Goal: Task Accomplishment & Management: Manage account settings

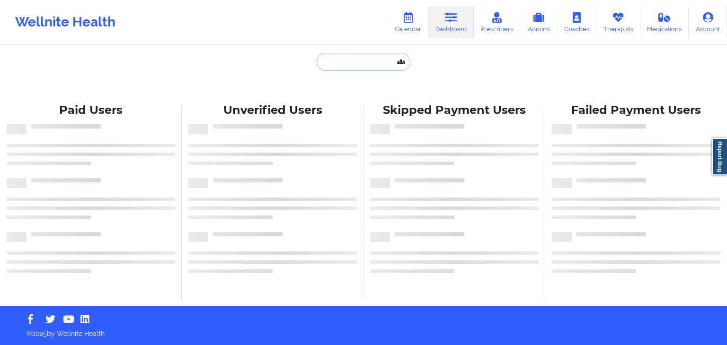
click at [369, 56] on input "text" at bounding box center [364, 62] width 94 height 18
paste input "[EMAIL_ADDRESS][DOMAIN_NAME]"
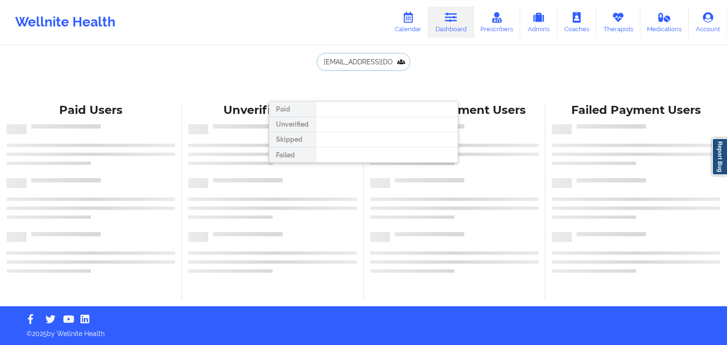
type input "[EMAIL_ADDRESS][DOMAIN_NAME]"
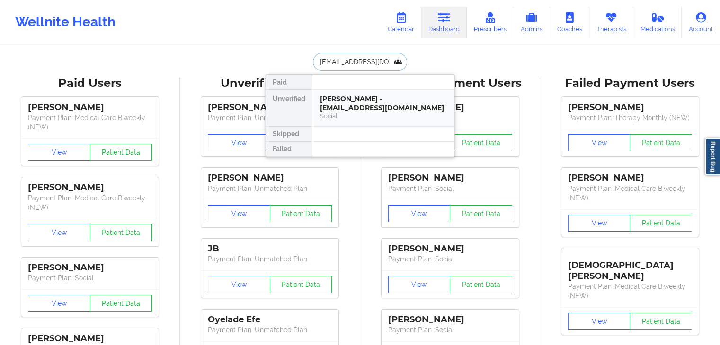
click at [362, 109] on div "[PERSON_NAME] - [EMAIL_ADDRESS][DOMAIN_NAME]" at bounding box center [383, 104] width 127 height 18
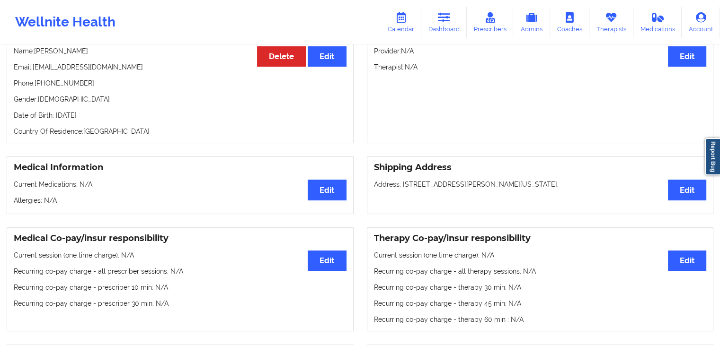
scroll to position [121, 0]
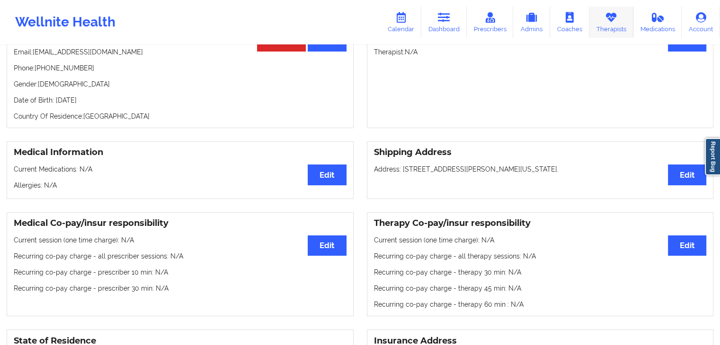
click at [608, 18] on icon at bounding box center [611, 17] width 12 height 10
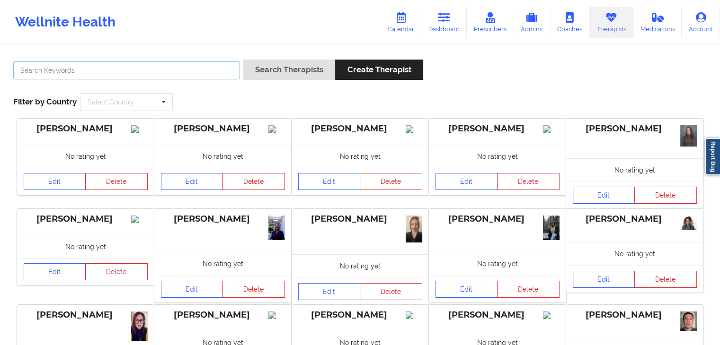
click at [131, 67] on input "text" at bounding box center [126, 71] width 227 height 18
type input "zanthre"
click at [243, 60] on button "Search Therapists" at bounding box center [289, 70] width 92 height 20
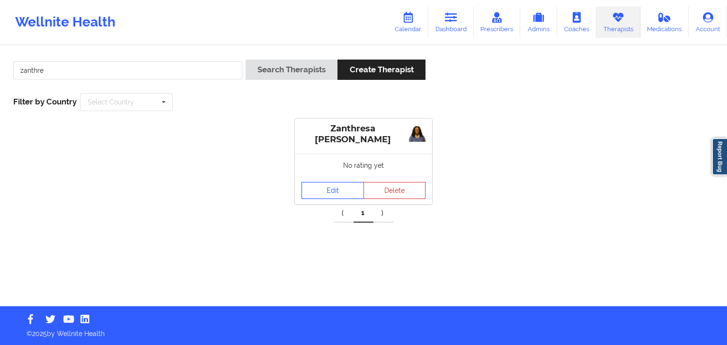
click at [316, 191] on link "Edit" at bounding box center [332, 190] width 62 height 17
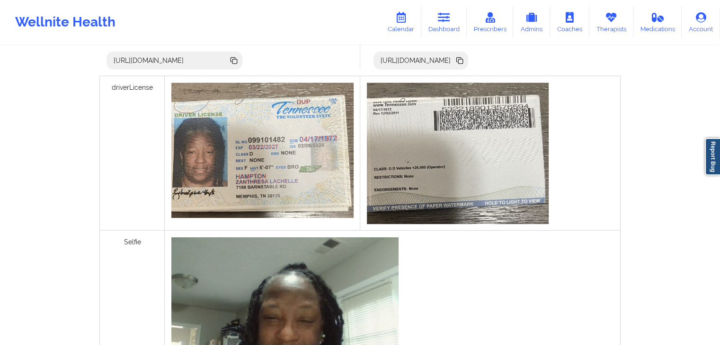
scroll to position [416, 0]
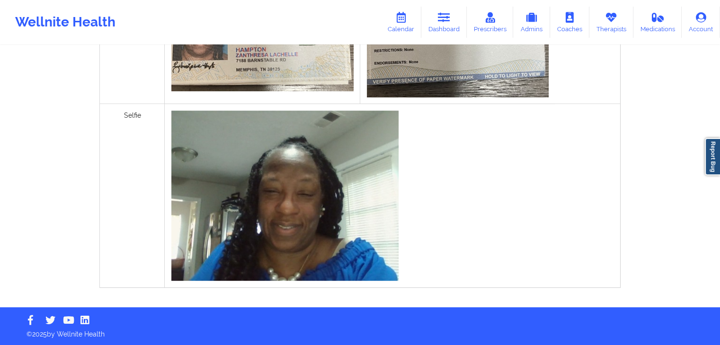
drag, startPoint x: 687, startPoint y: 277, endPoint x: 686, endPoint y: 267, distance: 10.0
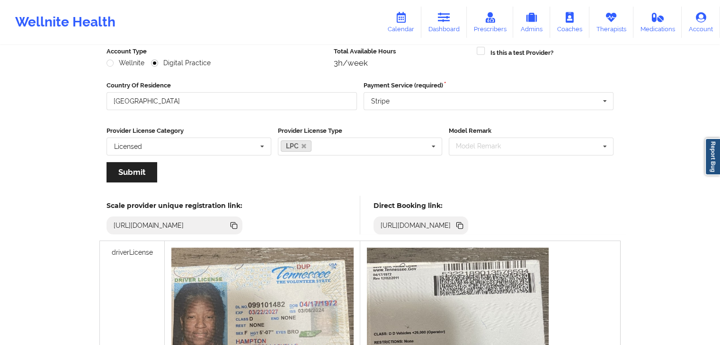
scroll to position [117, 0]
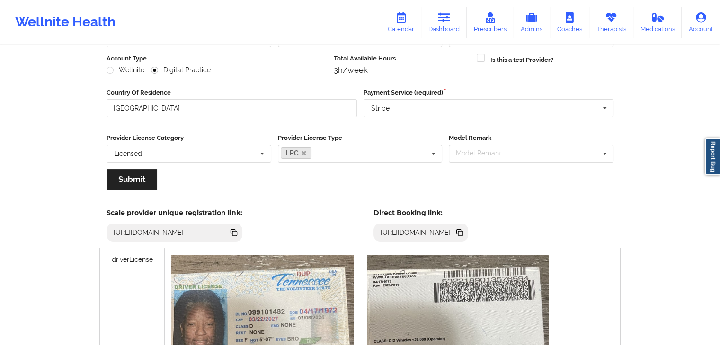
click at [461, 232] on icon at bounding box center [459, 231] width 5 height 5
click at [606, 35] on link "Therapists" at bounding box center [611, 22] width 44 height 31
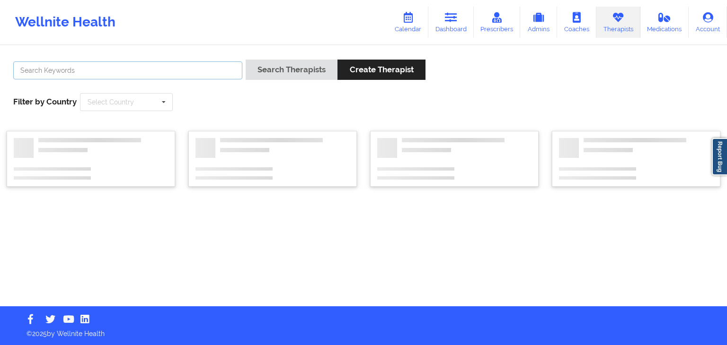
click at [187, 67] on input "text" at bounding box center [127, 71] width 229 height 18
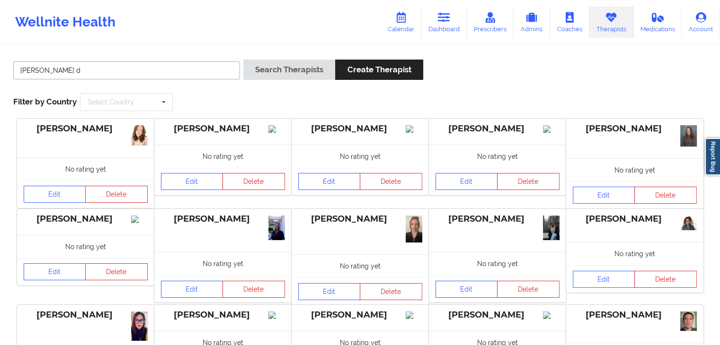
type input "[PERSON_NAME] d"
click at [243, 60] on button "Search Therapists" at bounding box center [289, 70] width 92 height 20
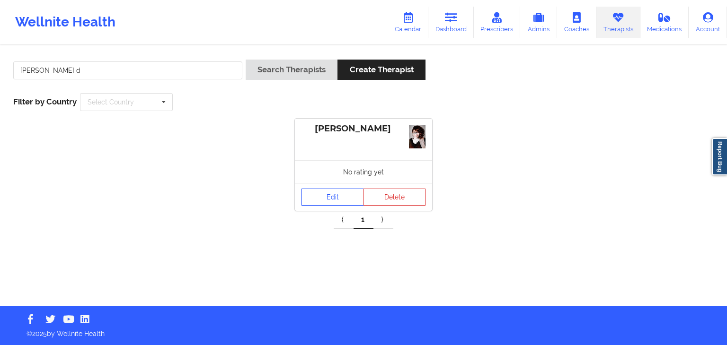
click at [337, 199] on link "Edit" at bounding box center [332, 197] width 62 height 17
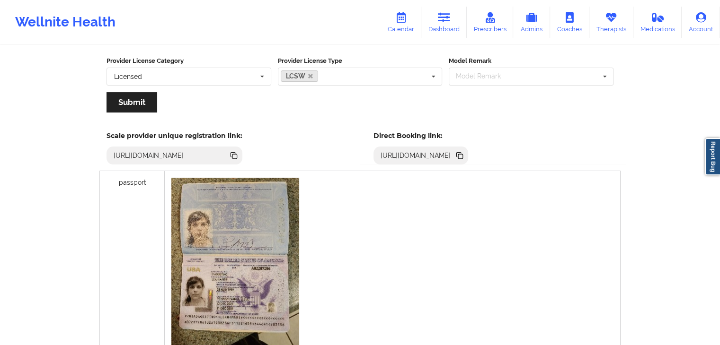
scroll to position [183, 0]
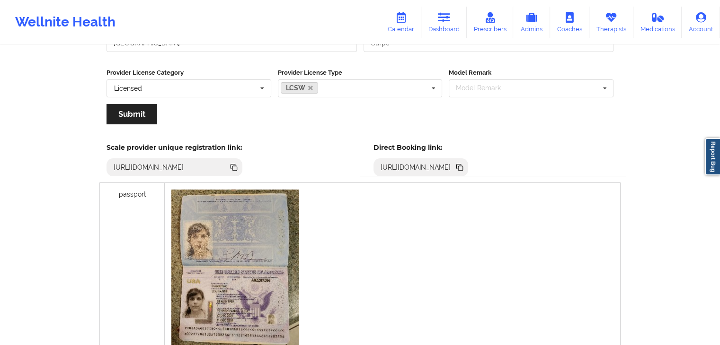
click at [461, 164] on icon at bounding box center [459, 166] width 5 height 5
click at [440, 19] on icon at bounding box center [444, 17] width 12 height 10
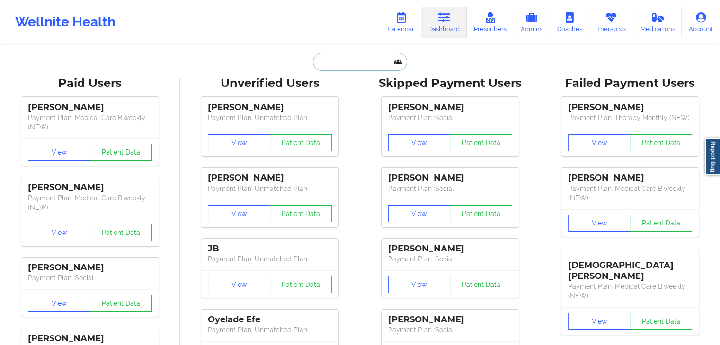
click at [369, 62] on input "text" at bounding box center [360, 62] width 94 height 18
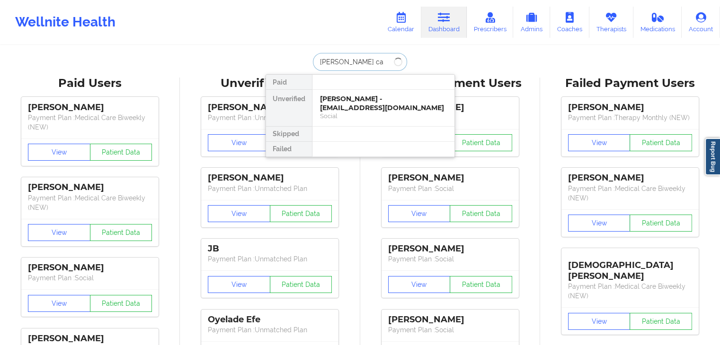
type input "[PERSON_NAME]"
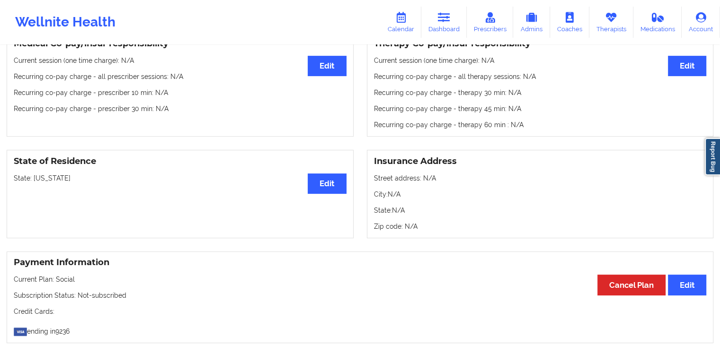
scroll to position [172, 0]
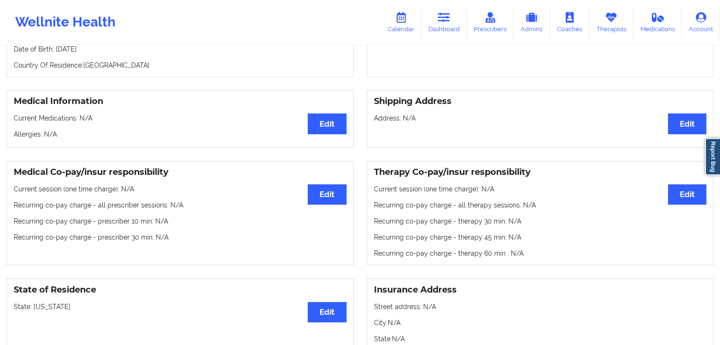
click at [433, 38] on div "Wellnite Health Calendar Dashboard Prescribers Admins Coaches Therapists Medica…" at bounding box center [360, 22] width 720 height 38
click at [439, 31] on link "Dashboard" at bounding box center [443, 22] width 45 height 31
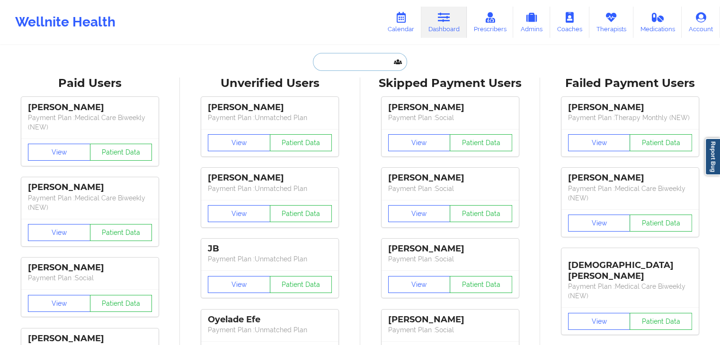
click at [388, 59] on input "text" at bounding box center [360, 62] width 94 height 18
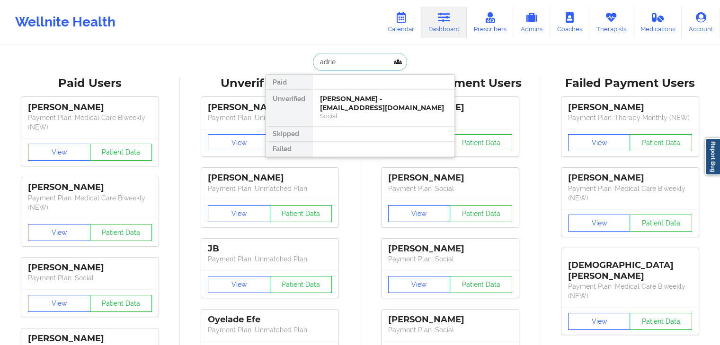
type input "[PERSON_NAME]"
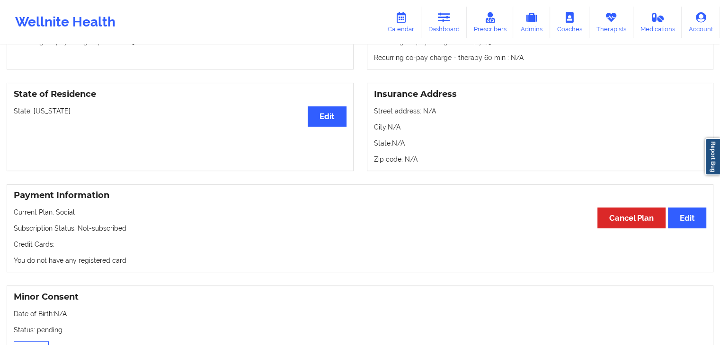
scroll to position [373, 0]
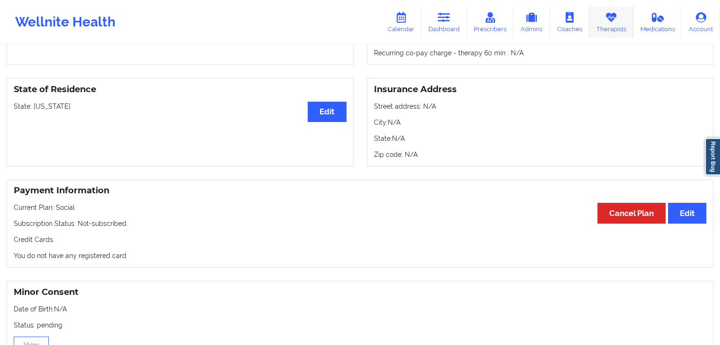
click at [595, 29] on link "Therapists" at bounding box center [611, 22] width 44 height 31
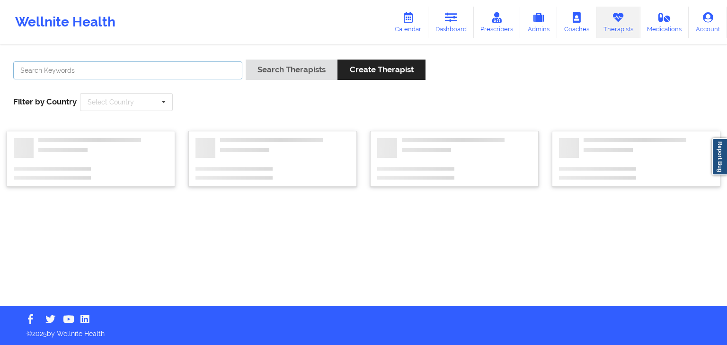
click at [196, 71] on input "text" at bounding box center [127, 71] width 229 height 18
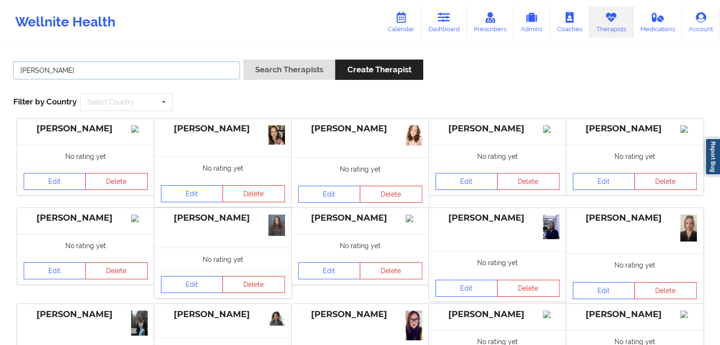
type input "[PERSON_NAME]"
click at [243, 60] on button "Search Therapists" at bounding box center [289, 70] width 92 height 20
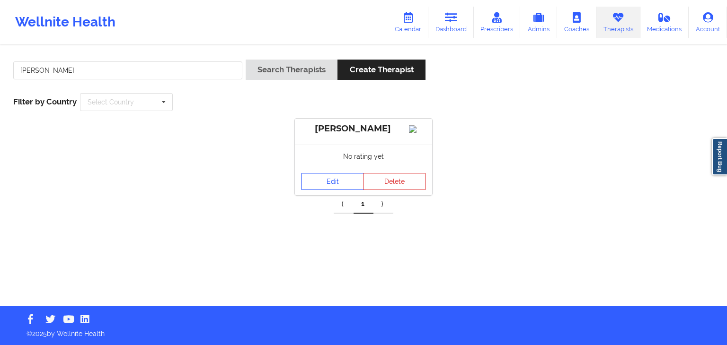
click at [325, 178] on link "Edit" at bounding box center [332, 181] width 62 height 17
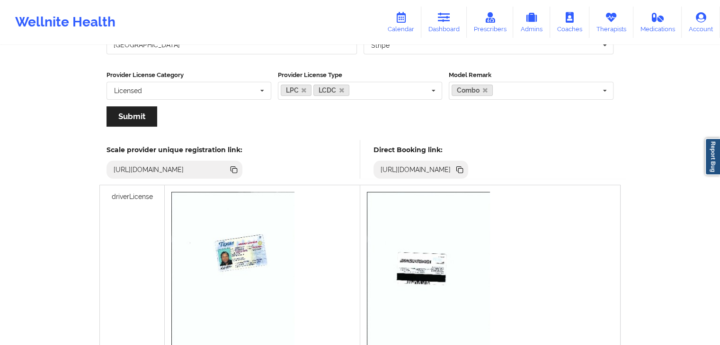
scroll to position [193, 0]
click at [465, 173] on icon at bounding box center [459, 170] width 10 height 10
click at [447, 19] on icon at bounding box center [444, 17] width 12 height 10
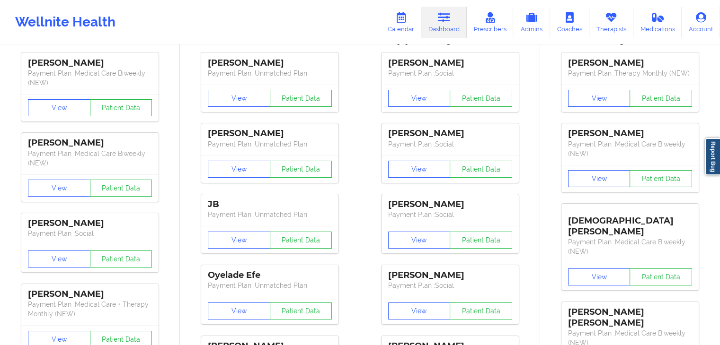
scroll to position [0, 0]
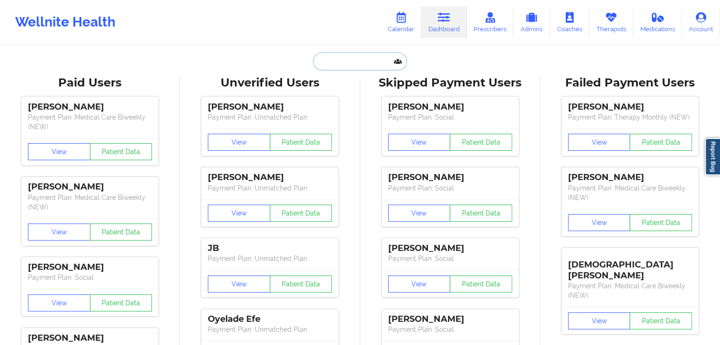
click at [354, 67] on input "text" at bounding box center [360, 62] width 94 height 18
paste input "[EMAIL_ADDRESS][DOMAIN_NAME]"
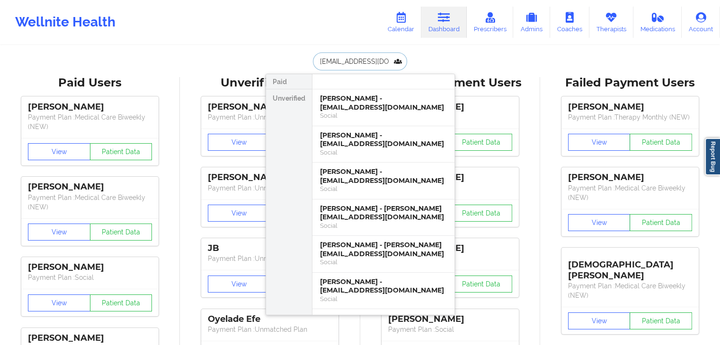
scroll to position [0, 5]
type input "[EMAIL_ADDRESS][DOMAIN_NAME]"
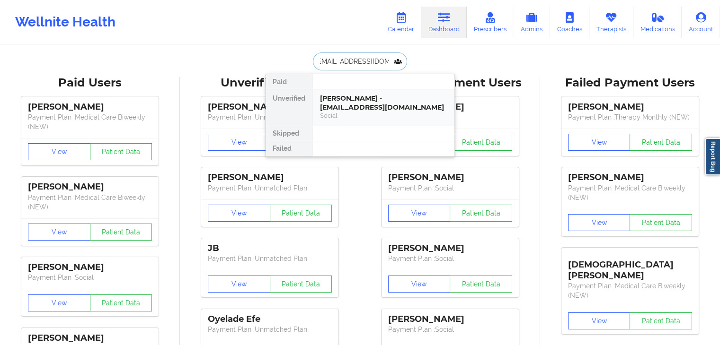
click at [358, 109] on div "[PERSON_NAME] - [EMAIL_ADDRESS][DOMAIN_NAME]" at bounding box center [383, 103] width 127 height 18
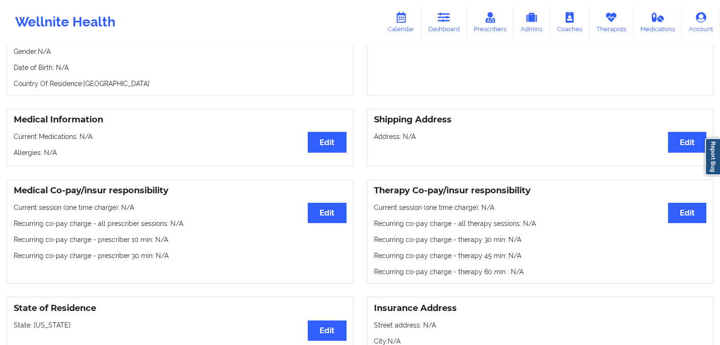
scroll to position [151, 0]
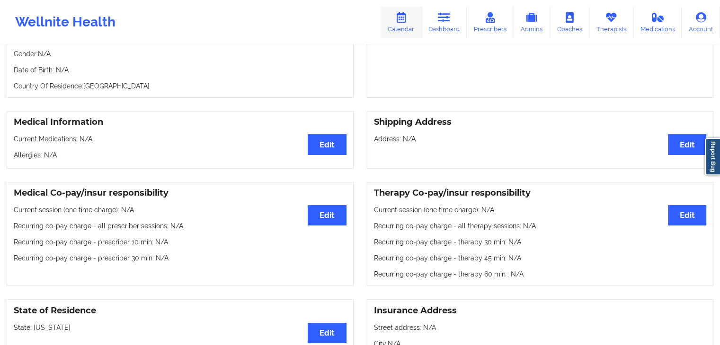
click at [411, 29] on link "Calendar" at bounding box center [400, 22] width 41 height 31
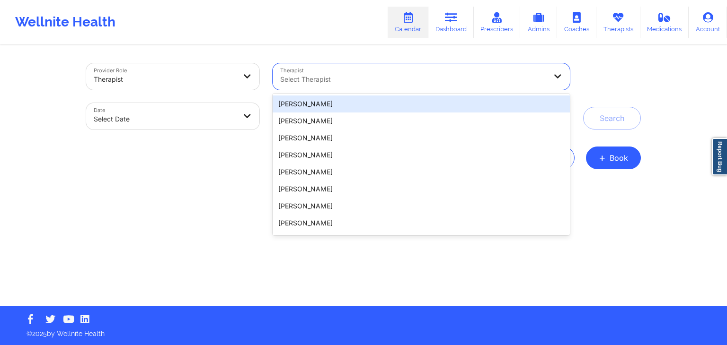
click at [346, 82] on div at bounding box center [413, 79] width 266 height 11
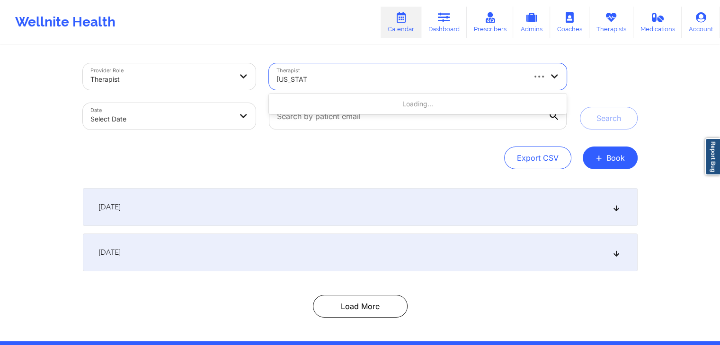
type input "[US_STATE] gib"
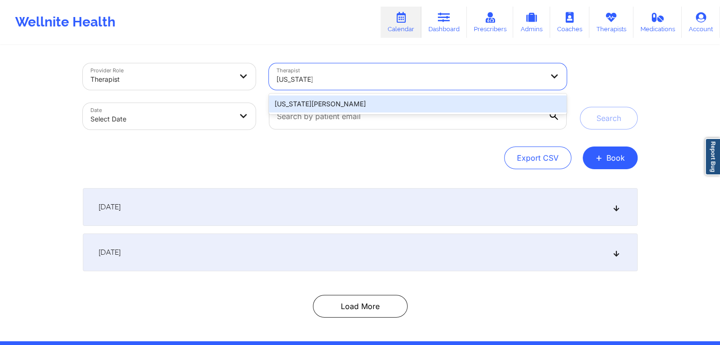
click at [348, 106] on div "[US_STATE][PERSON_NAME]" at bounding box center [417, 104] width 297 height 17
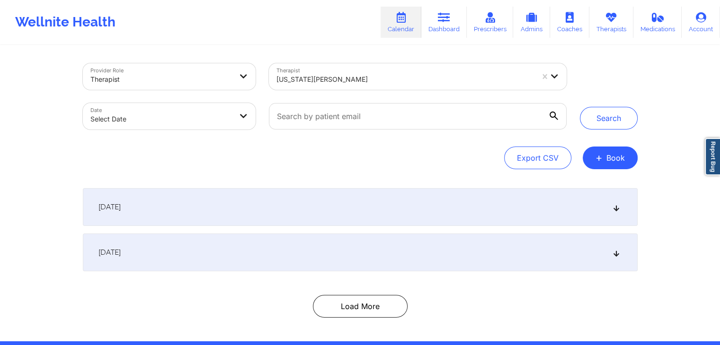
drag, startPoint x: 624, startPoint y: 114, endPoint x: 637, endPoint y: 103, distance: 17.1
drag, startPoint x: 637, startPoint y: 103, endPoint x: 671, endPoint y: 105, distance: 34.1
click at [671, 105] on div "Provider Role Therapist Therapist [US_STATE][PERSON_NAME] Date Select Date Sear…" at bounding box center [360, 171] width 720 height 342
click at [615, 116] on button "Search" at bounding box center [609, 118] width 58 height 23
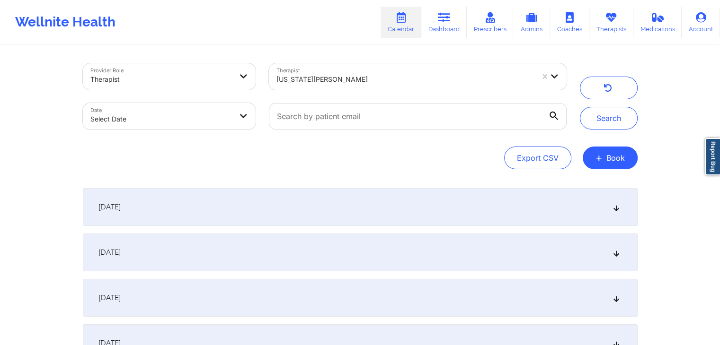
click at [586, 295] on div "[DATE]" at bounding box center [360, 298] width 554 height 38
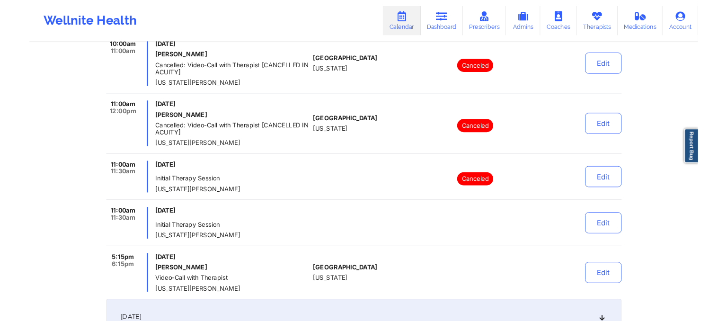
scroll to position [662, 0]
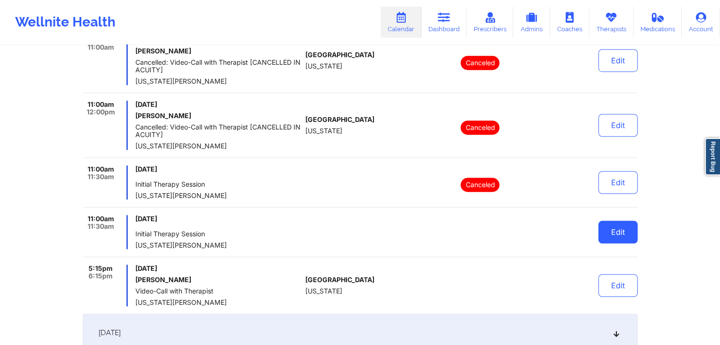
click at [615, 227] on button "Edit" at bounding box center [617, 232] width 39 height 23
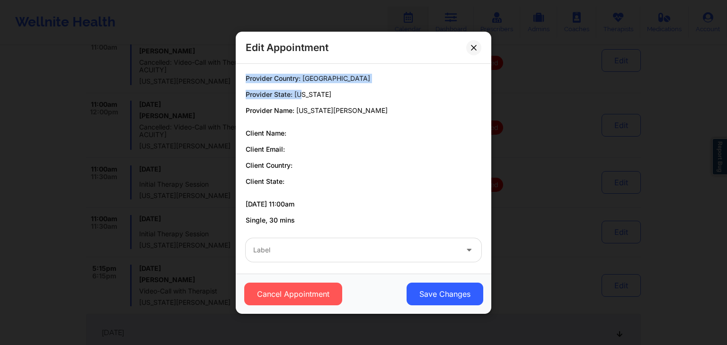
drag, startPoint x: 430, startPoint y: 45, endPoint x: 297, endPoint y: 93, distance: 141.1
click at [297, 93] on div "Edit Appointment Provider Country: [GEOGRAPHIC_DATA] Provider State: [US_STATE]…" at bounding box center [363, 173] width 255 height 282
click at [474, 42] on button at bounding box center [473, 47] width 15 height 15
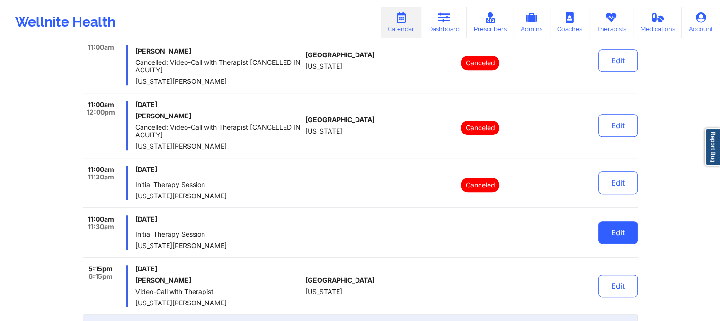
click at [624, 237] on button "Edit" at bounding box center [617, 232] width 39 height 23
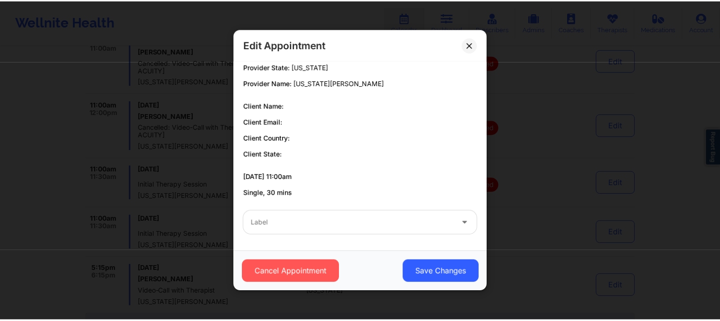
scroll to position [0, 0]
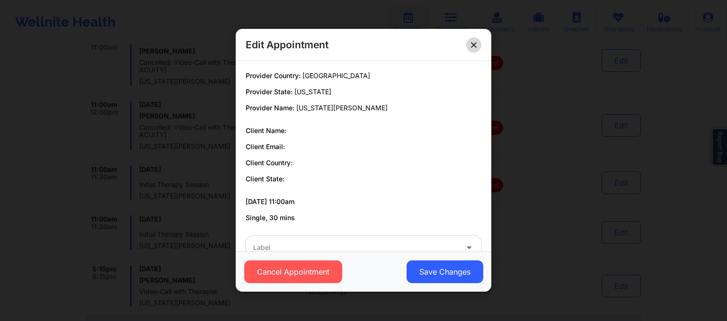
click at [467, 46] on button at bounding box center [473, 44] width 15 height 15
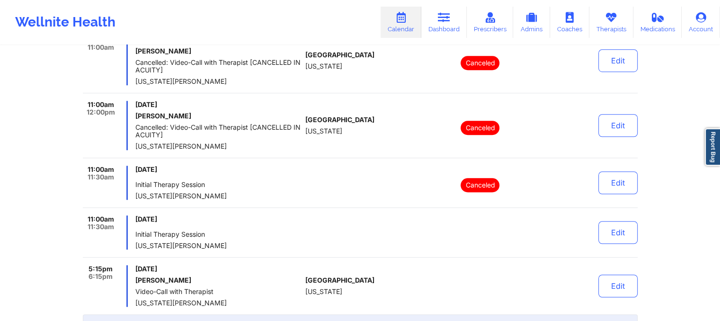
click at [322, 201] on div "11:00am 11:30am [DATE] Initial Therapy Session [US_STATE][PERSON_NAME] Canceled…" at bounding box center [360, 187] width 554 height 42
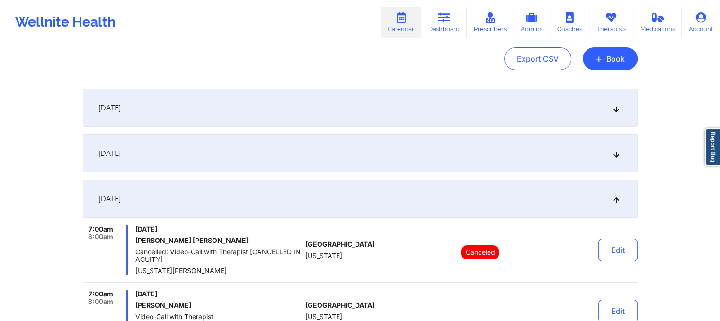
scroll to position [91, 0]
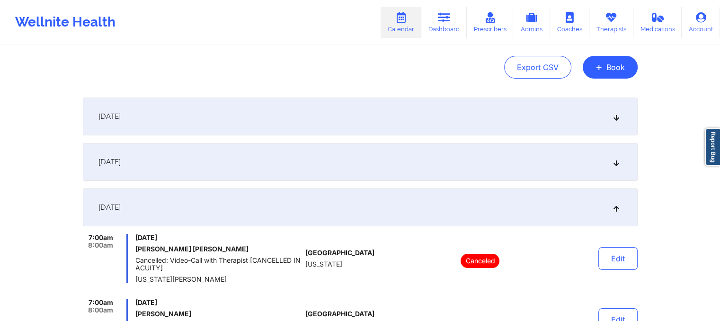
click at [238, 120] on div "[DATE]" at bounding box center [360, 116] width 554 height 38
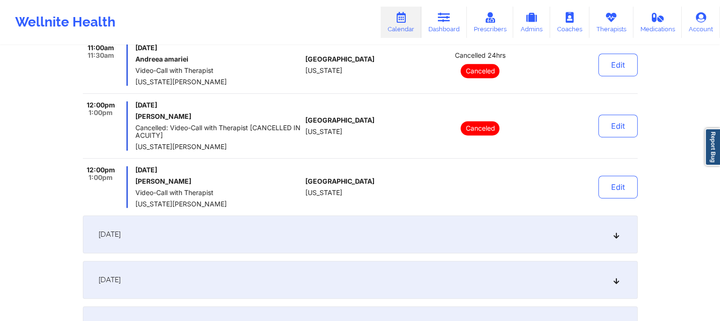
scroll to position [602, 0]
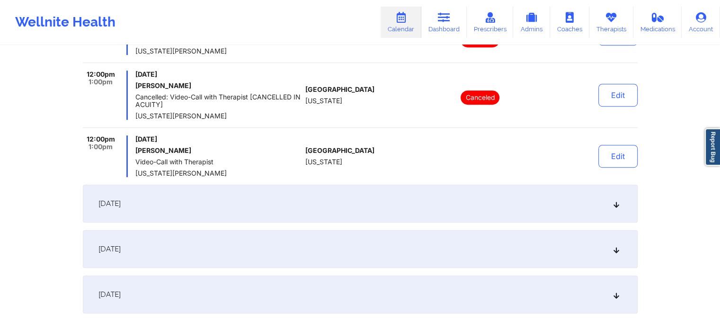
click at [308, 207] on div "[DATE]" at bounding box center [360, 204] width 554 height 38
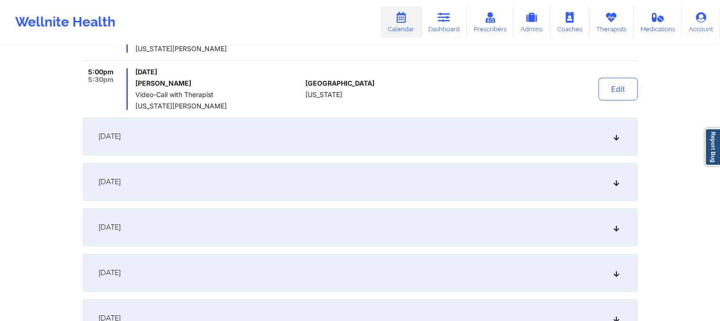
scroll to position [655, 0]
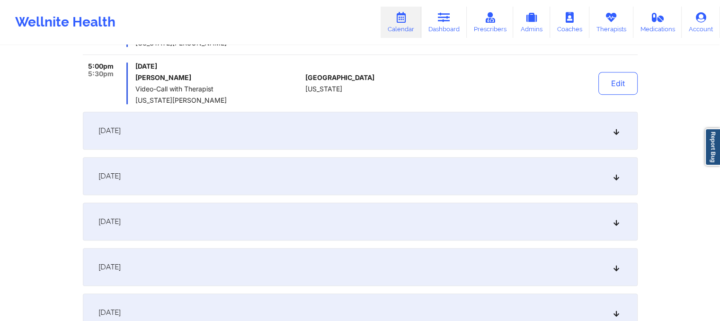
click at [322, 140] on div "[DATE]" at bounding box center [360, 131] width 554 height 38
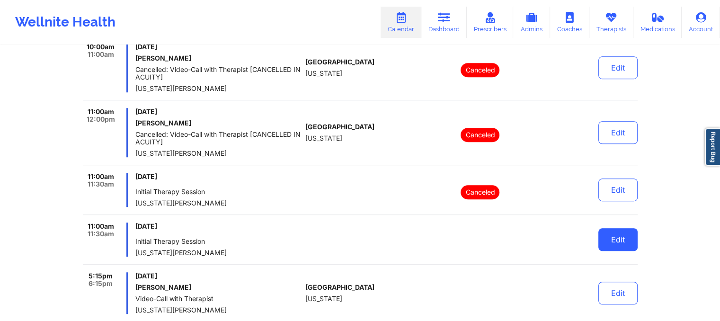
click at [628, 237] on button "Edit" at bounding box center [617, 239] width 39 height 23
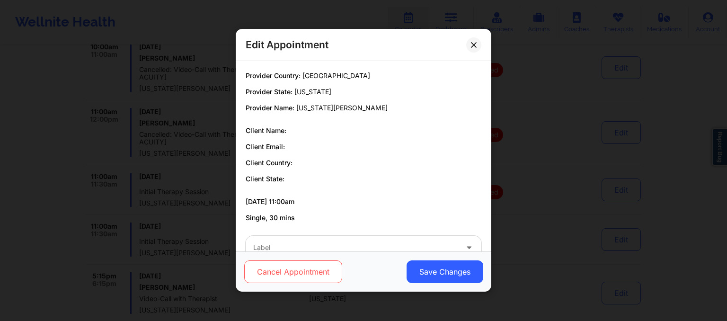
click at [299, 268] on button "Cancel Appointment" at bounding box center [293, 272] width 98 height 23
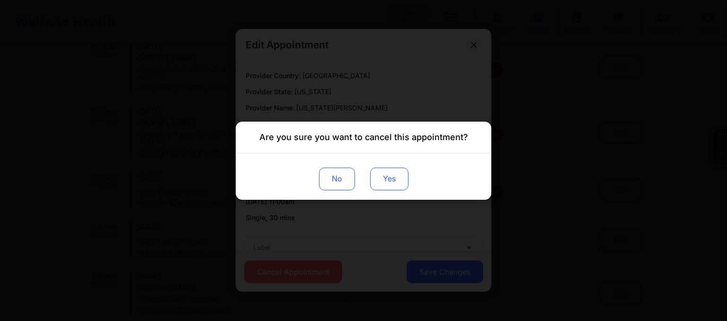
click at [402, 178] on button "Yes" at bounding box center [389, 178] width 38 height 23
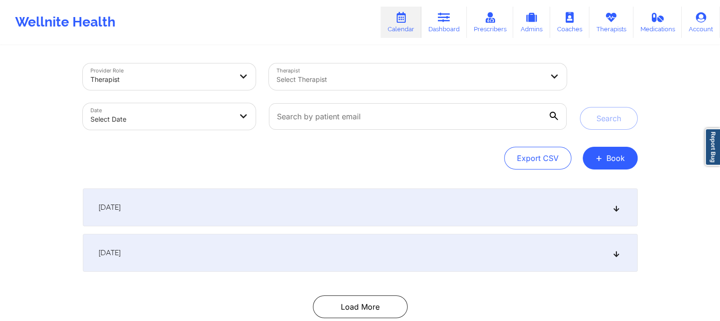
click at [415, 76] on div at bounding box center [409, 79] width 266 height 11
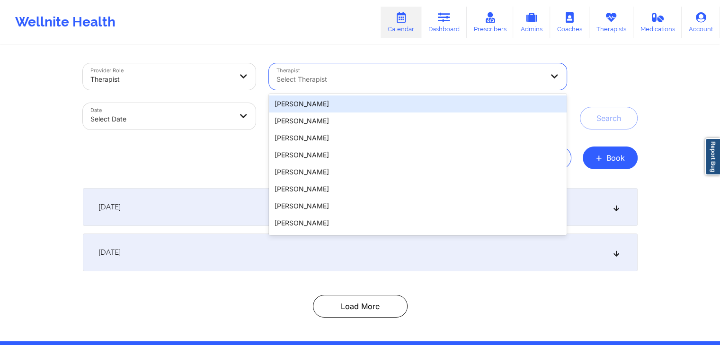
click at [418, 86] on div "Select Therapist" at bounding box center [406, 76] width 275 height 26
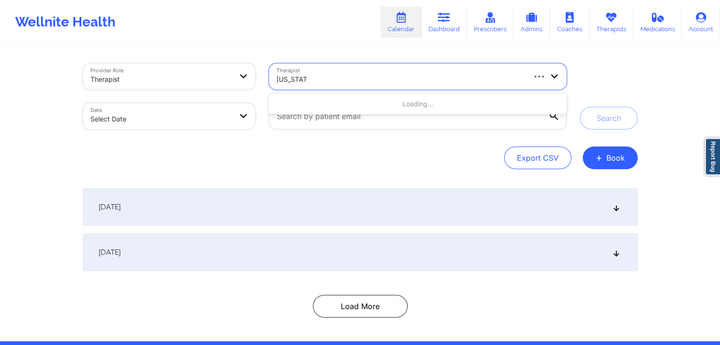
type input "[US_STATE] gi"
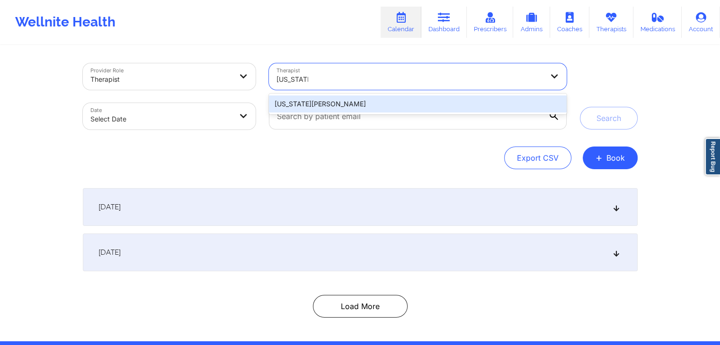
click at [394, 100] on div "[US_STATE][PERSON_NAME]" at bounding box center [417, 104] width 297 height 17
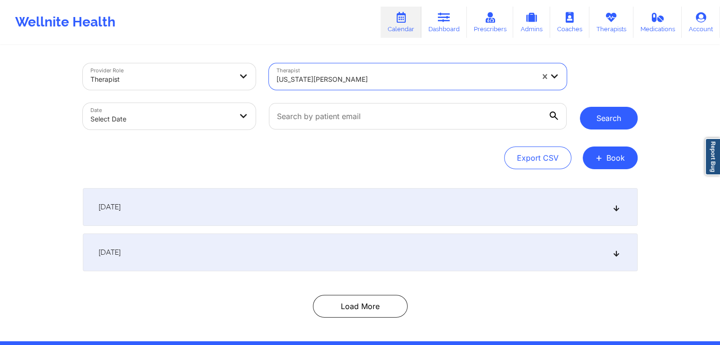
click at [598, 123] on button "Search" at bounding box center [609, 118] width 58 height 23
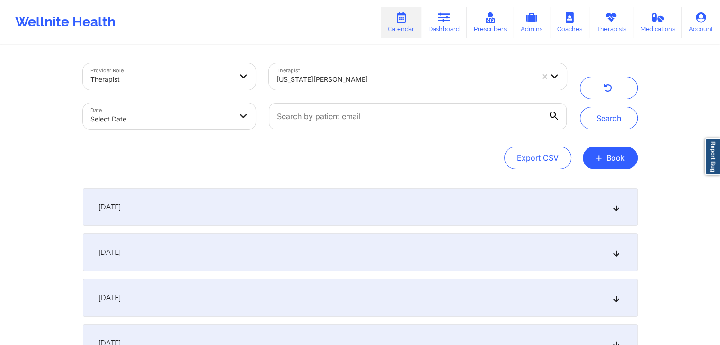
click at [218, 294] on div "[DATE]" at bounding box center [360, 298] width 554 height 38
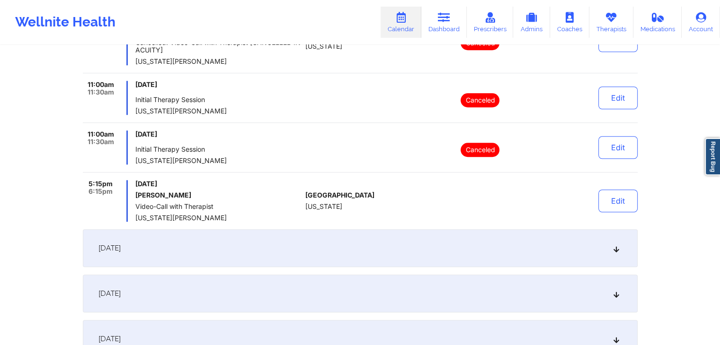
scroll to position [750, 0]
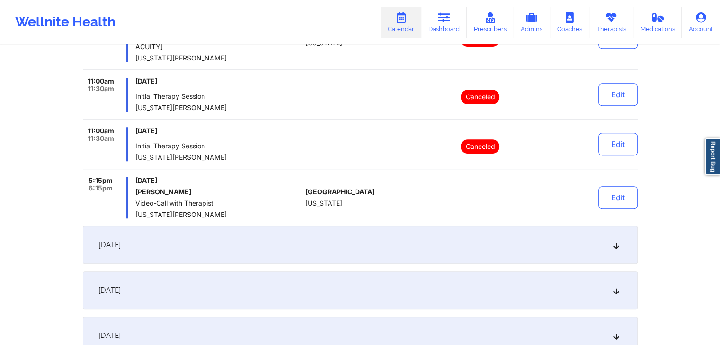
click at [399, 18] on icon at bounding box center [401, 17] width 12 height 10
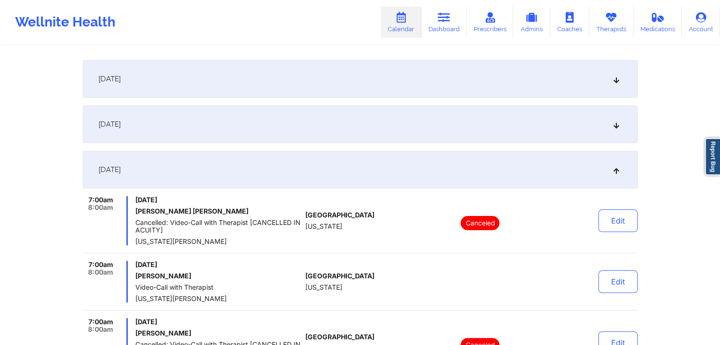
scroll to position [0, 0]
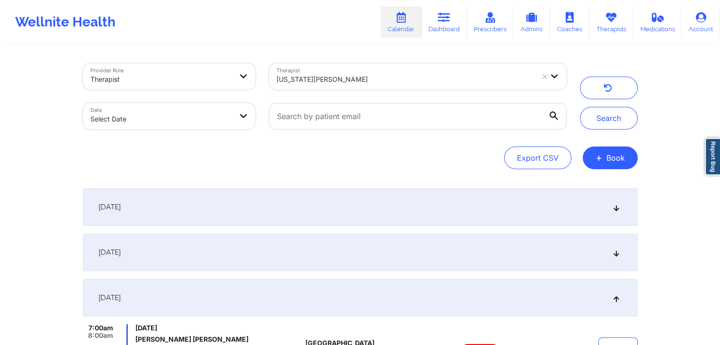
click at [346, 87] on div "[US_STATE][PERSON_NAME]" at bounding box center [404, 79] width 257 height 21
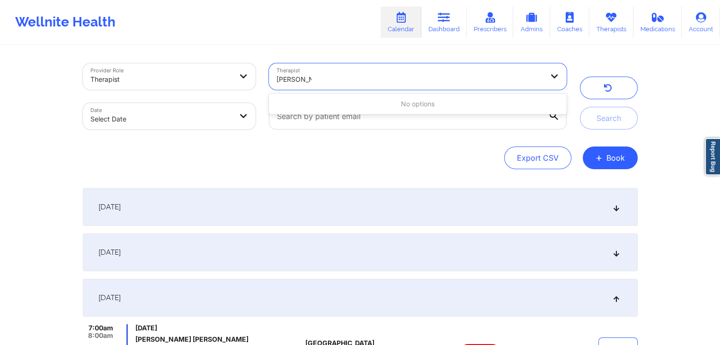
type input "richard pol"
